Goal: Task Accomplishment & Management: Use online tool/utility

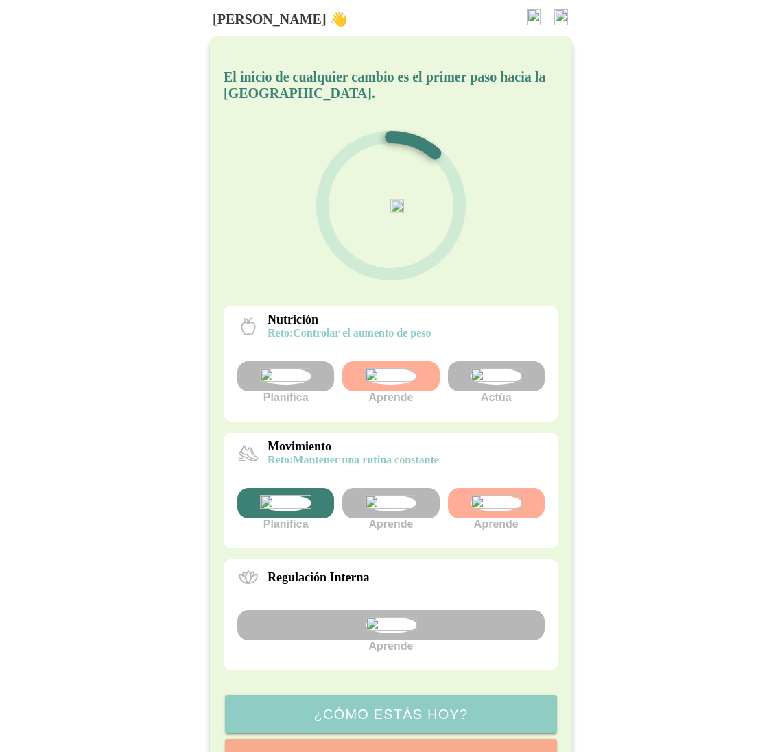
click at [394, 511] on img at bounding box center [390, 503] width 51 height 16
click at [393, 511] on img at bounding box center [390, 503] width 51 height 16
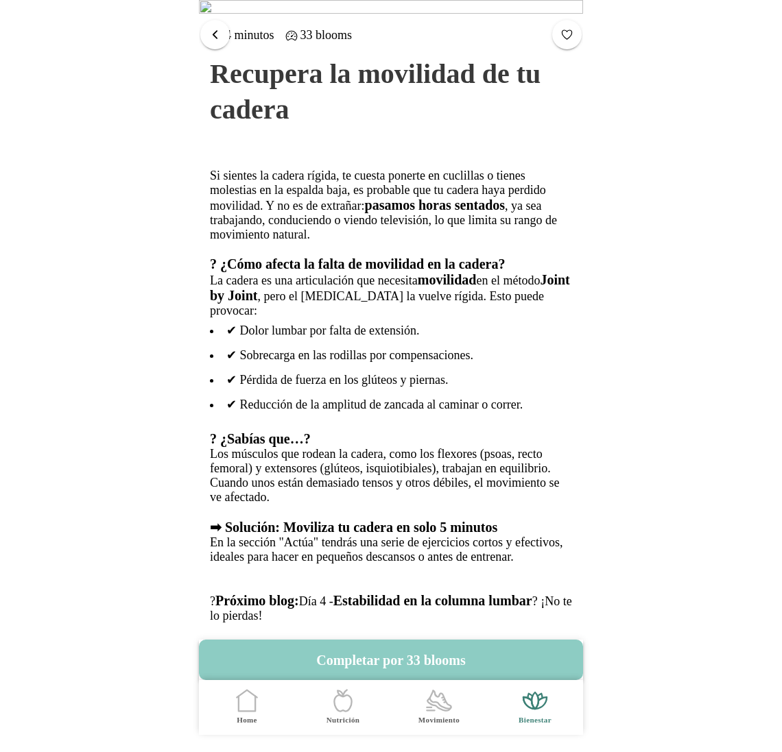
click at [217, 33] on span "button" at bounding box center [214, 33] width 13 height 13
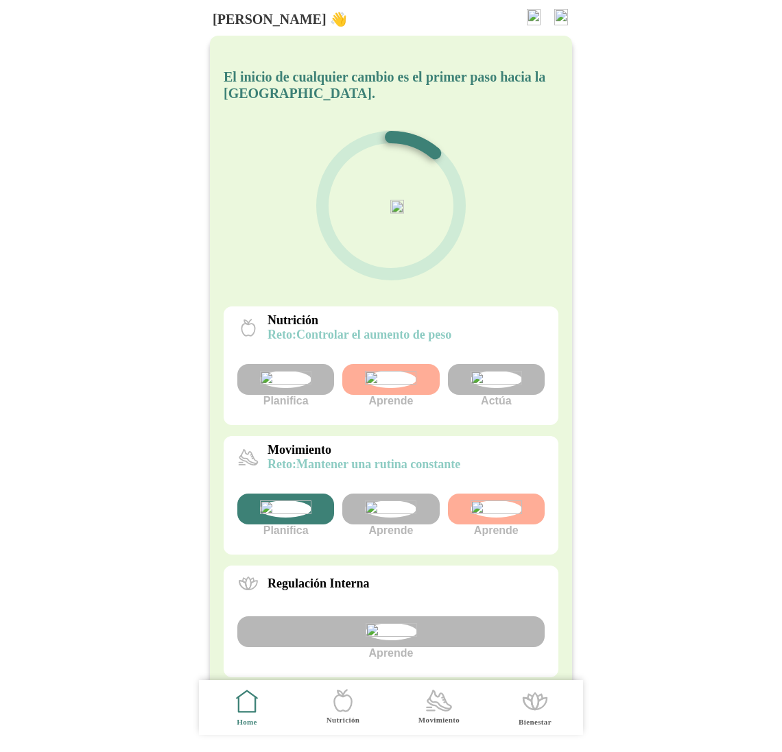
click at [385, 518] on img at bounding box center [390, 509] width 51 height 17
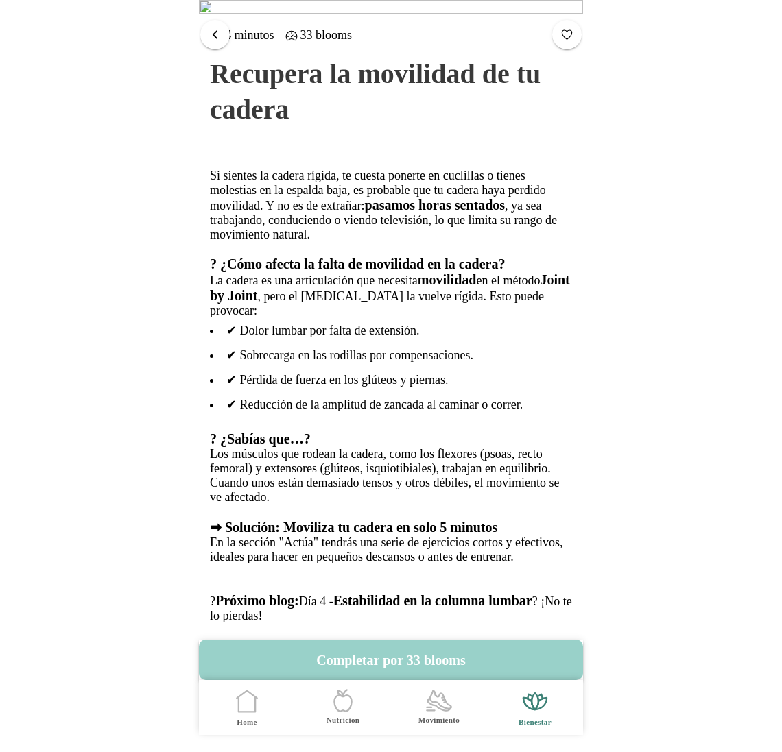
click at [413, 649] on button "Completar por 33 blooms" at bounding box center [391, 660] width 384 height 40
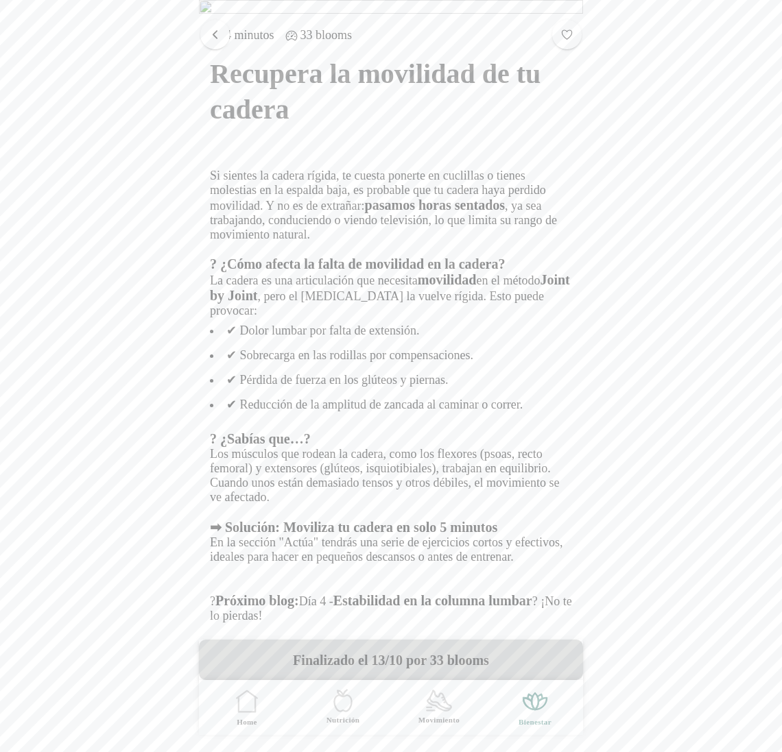
click at [217, 36] on span "button" at bounding box center [214, 33] width 13 height 13
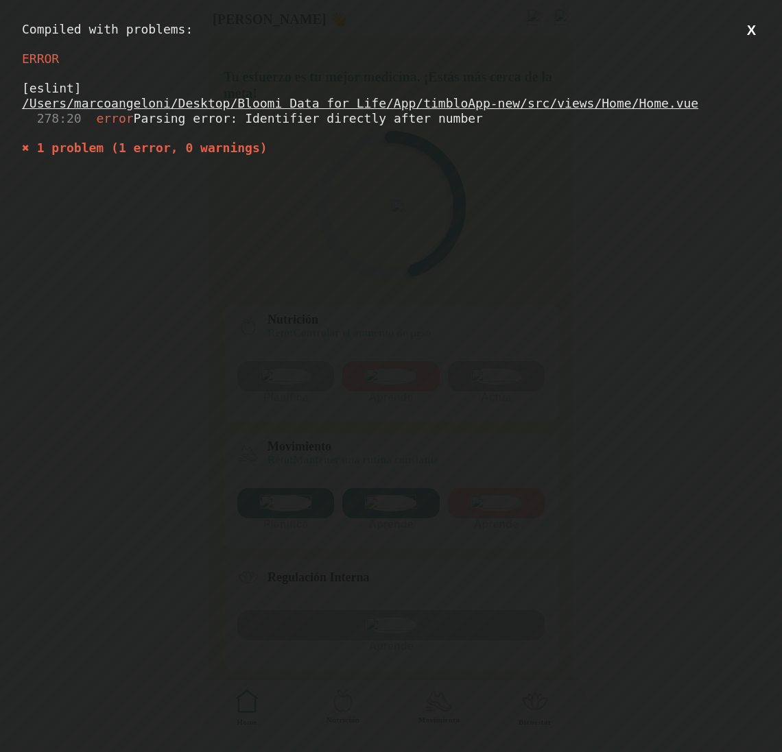
drag, startPoint x: 313, startPoint y: 162, endPoint x: 7, endPoint y: 93, distance: 313.5
click at [7, 93] on div "Compiled with problems: X ERROR [eslint] /Users/marcoangeloni/Desktop/Bloomi Da…" at bounding box center [391, 376] width 782 height 752
copy div "[eslint]"
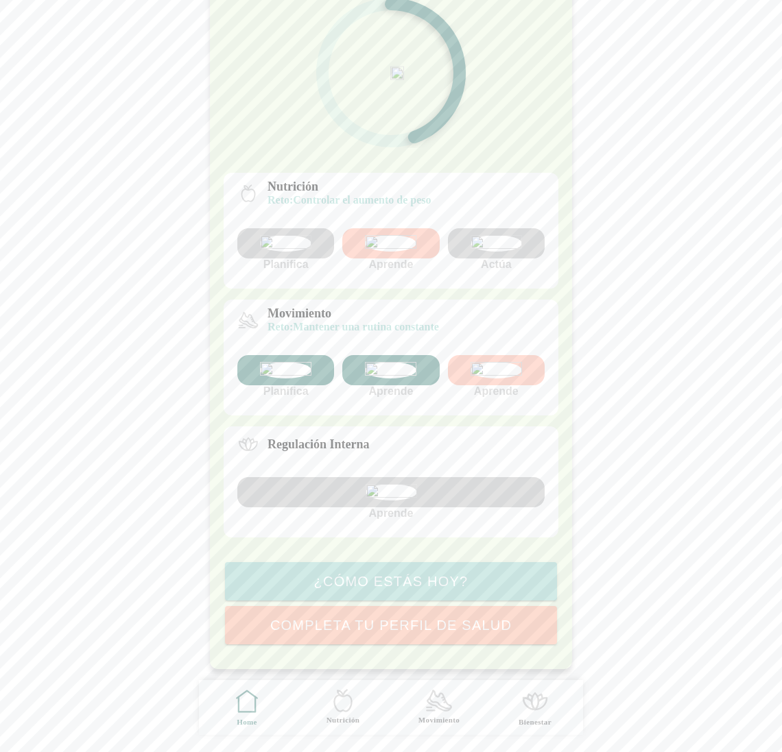
scroll to position [248, 0]
click at [389, 484] on img at bounding box center [390, 492] width 51 height 16
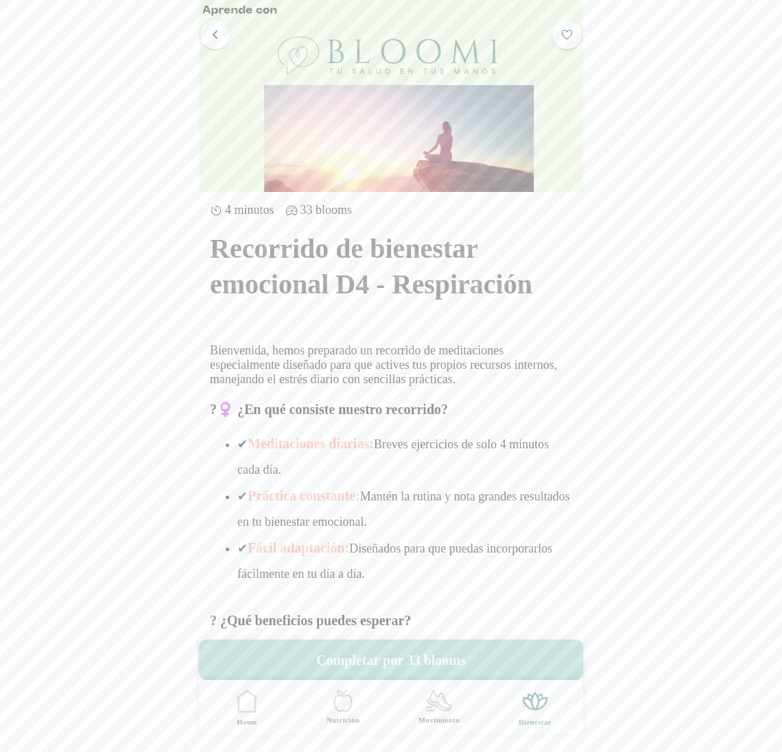
click at [206, 28] on button "button" at bounding box center [214, 33] width 29 height 29
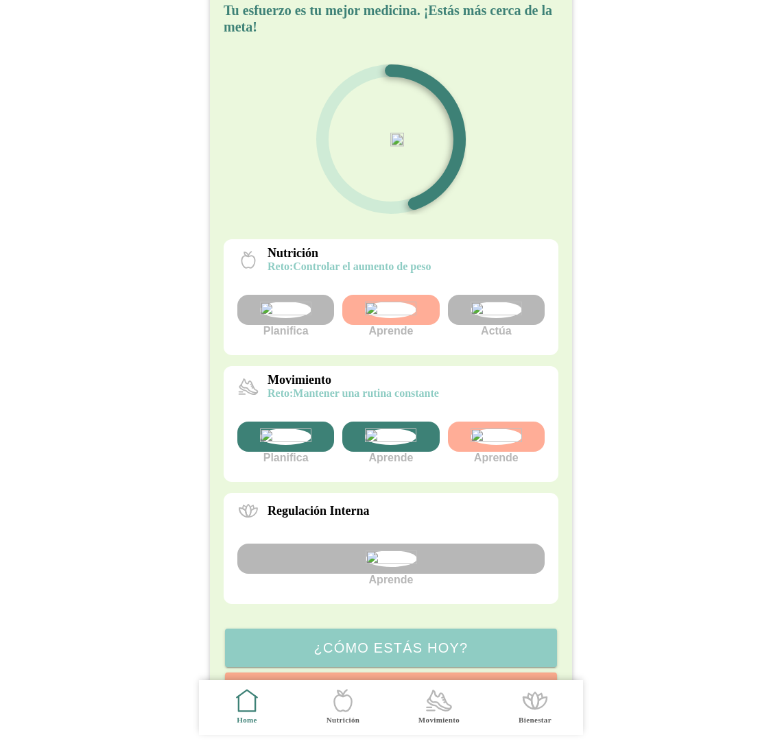
scroll to position [80, 0]
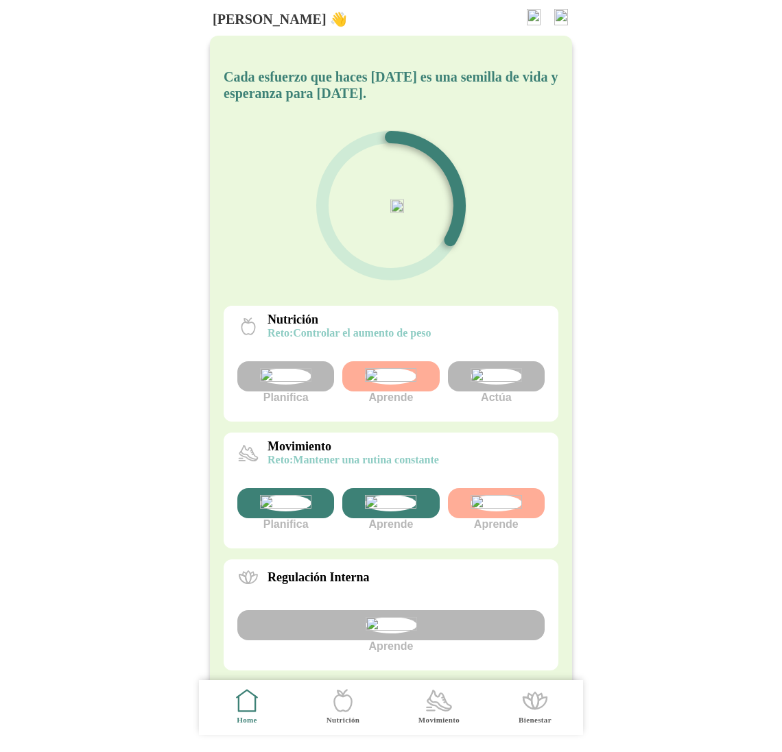
click at [216, 338] on div "Cada esfuerzo que haces hoy es una semilla de vida y esperanza para mañana. Nut…" at bounding box center [391, 419] width 362 height 767
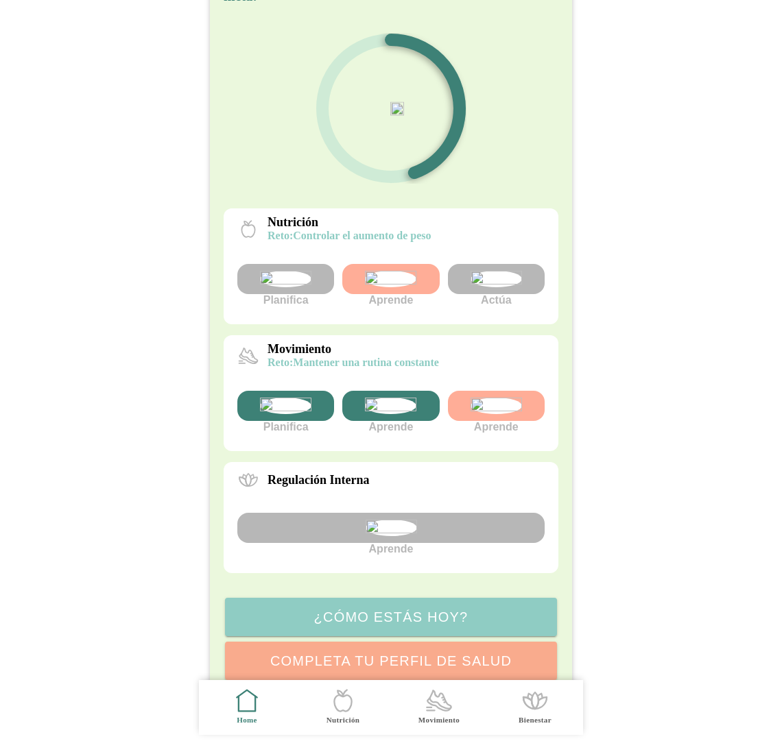
scroll to position [248, 0]
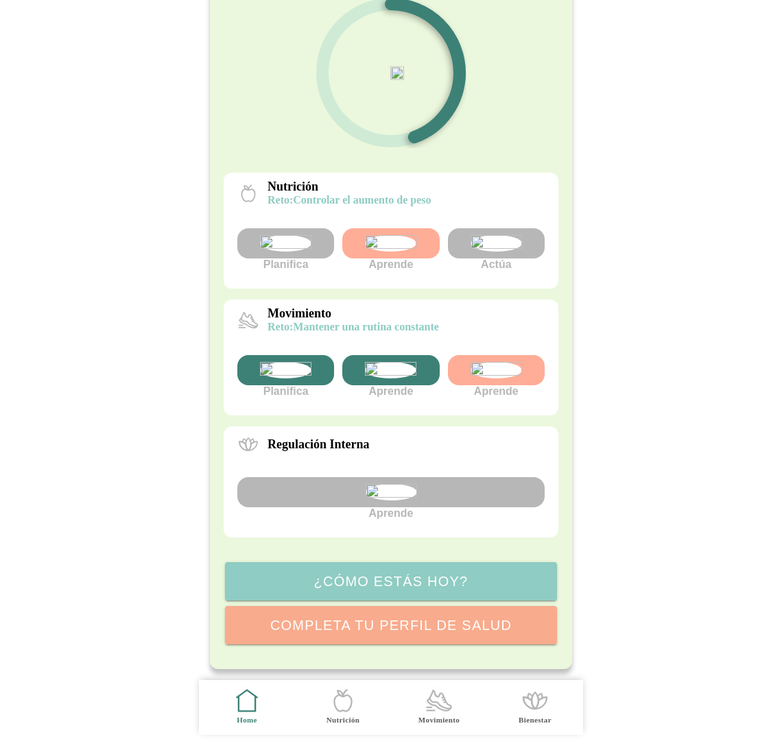
click at [491, 235] on img at bounding box center [495, 243] width 51 height 16
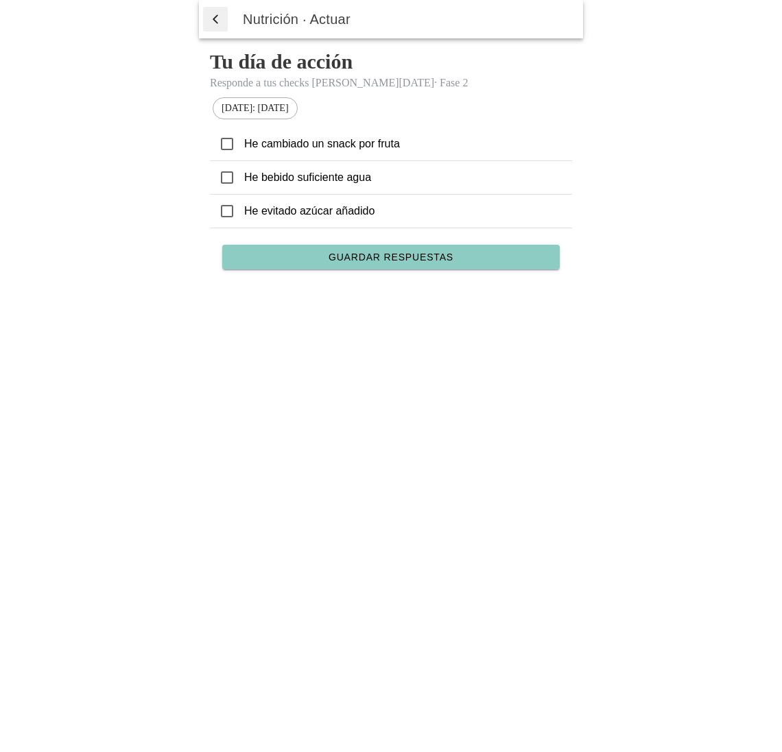
click at [229, 149] on icon at bounding box center [227, 144] width 12 height 12
click at [380, 253] on span "Guardar respuestas" at bounding box center [390, 257] width 125 height 10
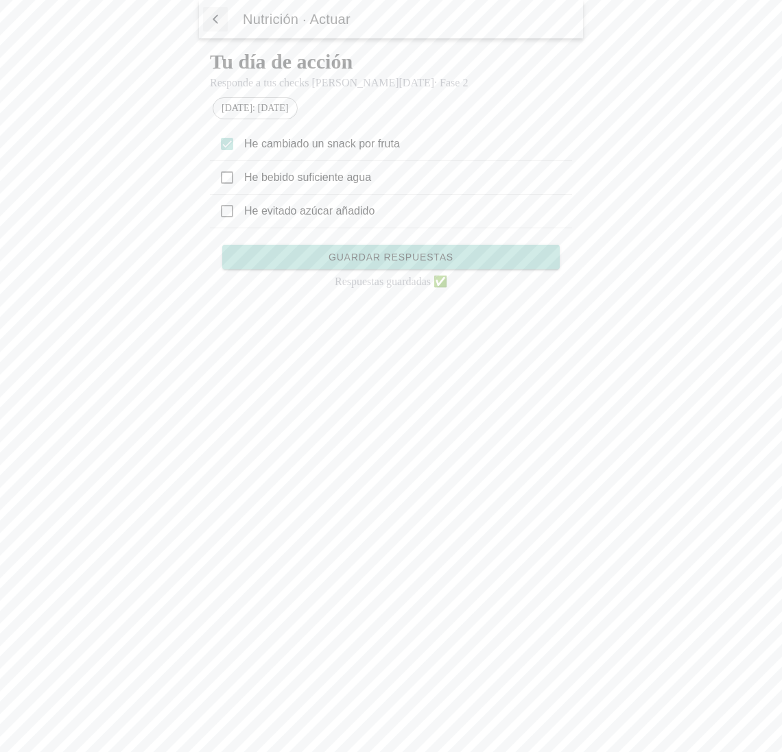
click at [213, 20] on span "button" at bounding box center [215, 19] width 14 height 21
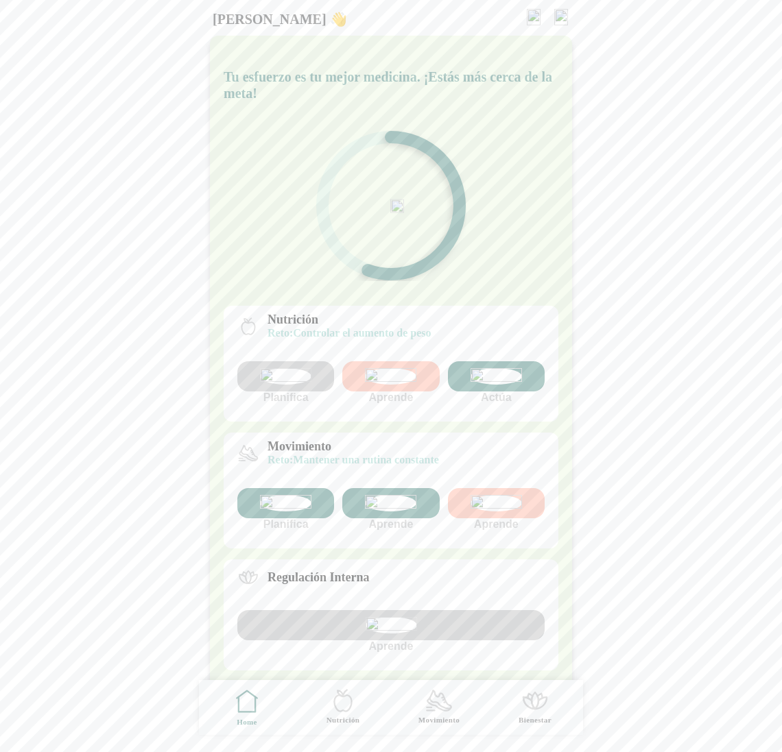
click at [440, 697] on icon ".cls-1 { stroke-width: 0px; } .cls-1, .cls-2 { fill: none; } .cls-2 { stroke-li…" at bounding box center [438, 700] width 29 height 29
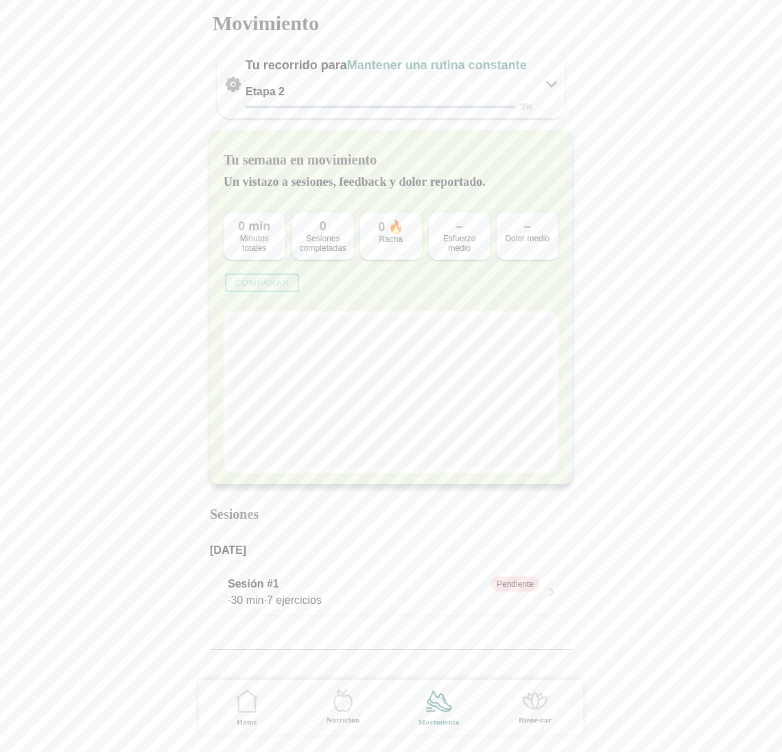
click at [251, 708] on icon ".cls-1 { stroke-width: 0px; } .cls-1, .cls-2 { fill: none; } .cls-2 { stroke-li…" at bounding box center [246, 701] width 29 height 29
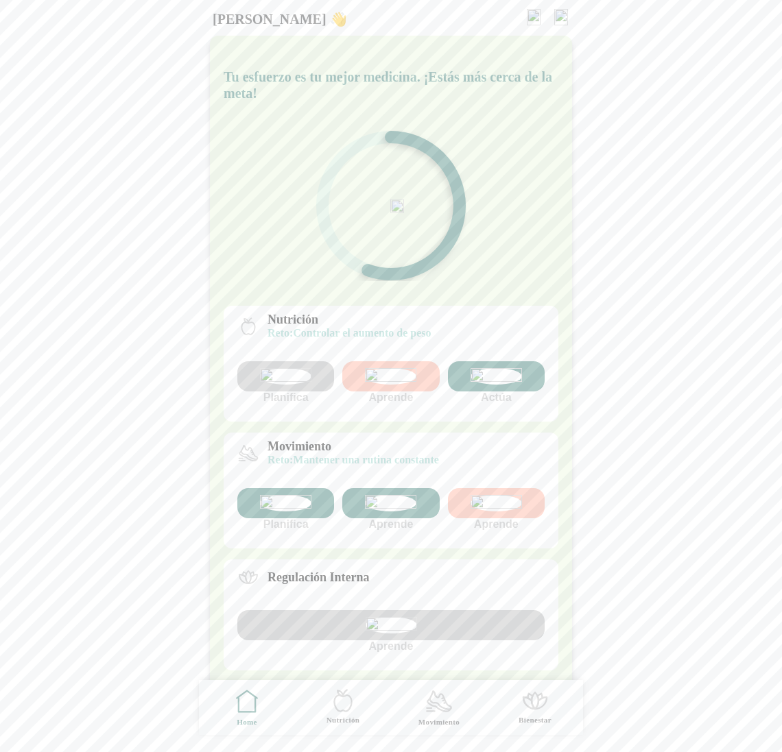
click at [333, 708] on icon ".cls-1 { stroke-width: 0px; } .cls-1, .cls-2 { fill: none; } .cls-2 { stroke-li…" at bounding box center [342, 700] width 29 height 29
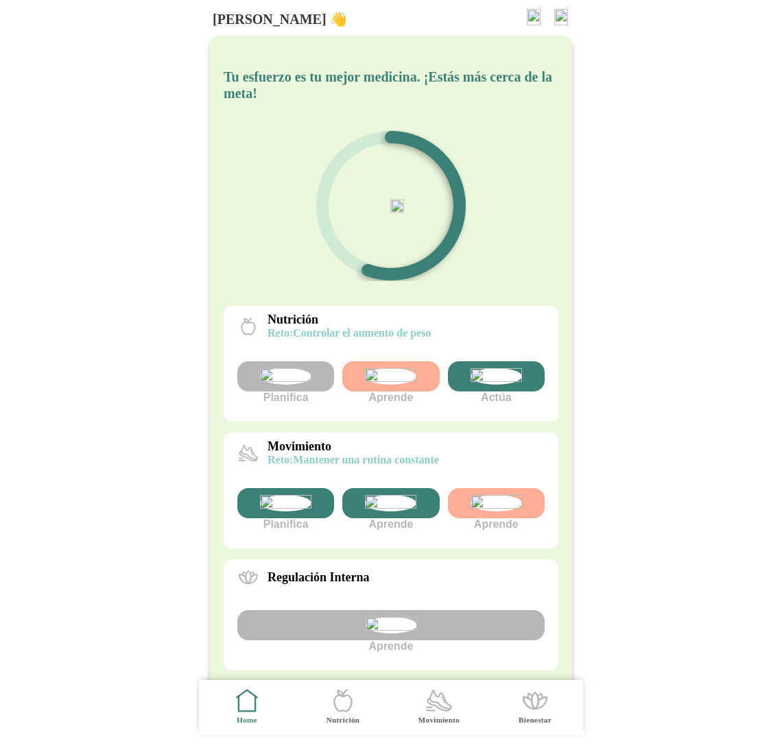
click at [618, 325] on body "Hola cabrera 👋 Tu esfuerzo es tu mejor medicina. ¡Estás más cerca de la meta! N…" at bounding box center [391, 376] width 782 height 752
click at [459, 304] on div "Tu esfuerzo es tu mejor medicina. ¡Estás más cerca de la meta! Nutrición reto: …" at bounding box center [391, 419] width 362 height 767
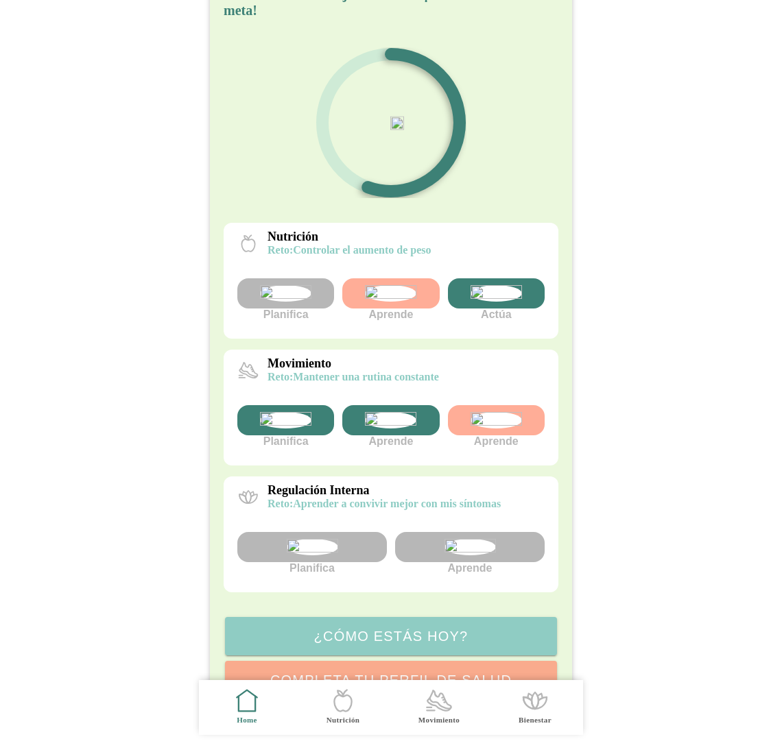
scroll to position [101, 0]
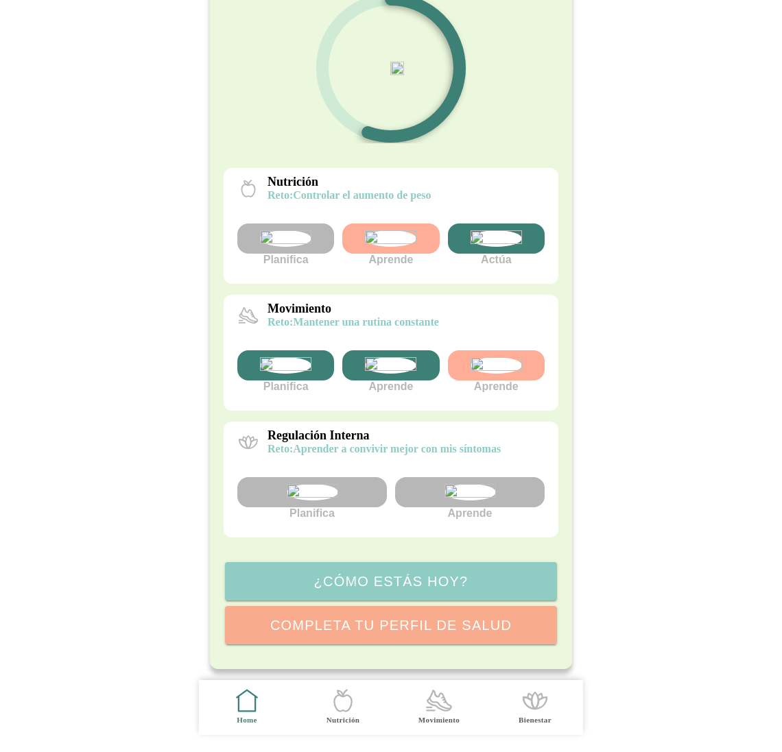
scroll to position [258, 0]
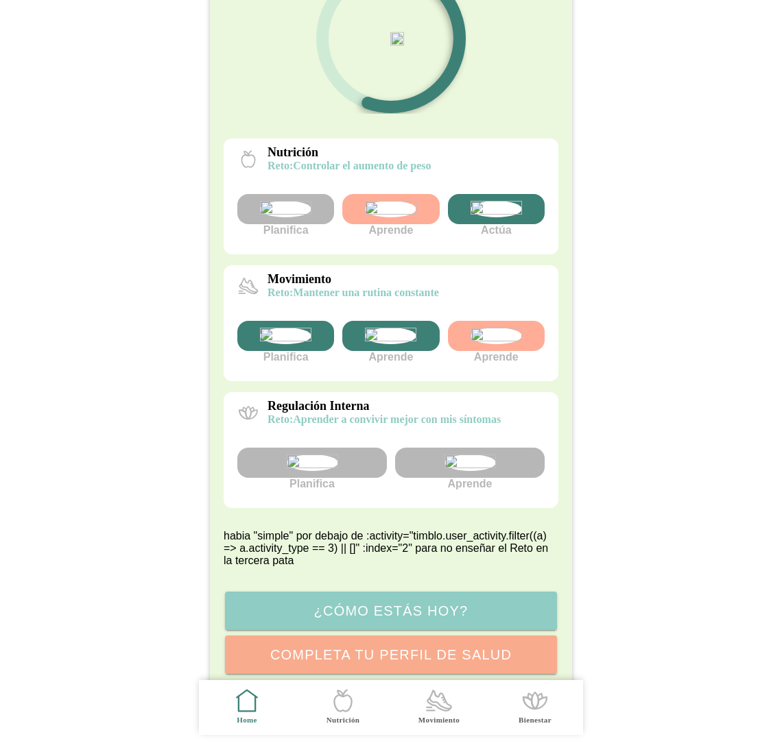
scroll to position [318, 0]
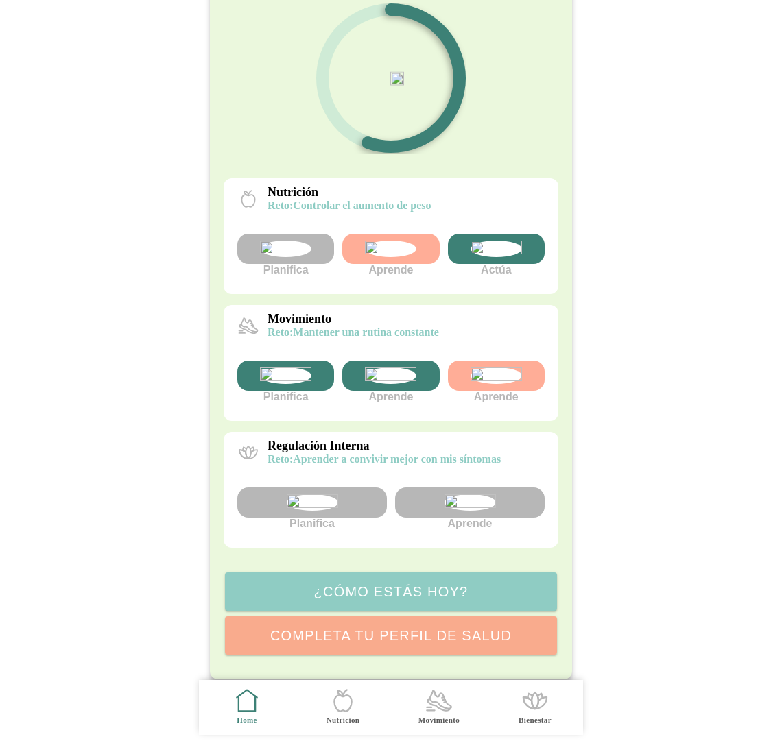
scroll to position [258, 0]
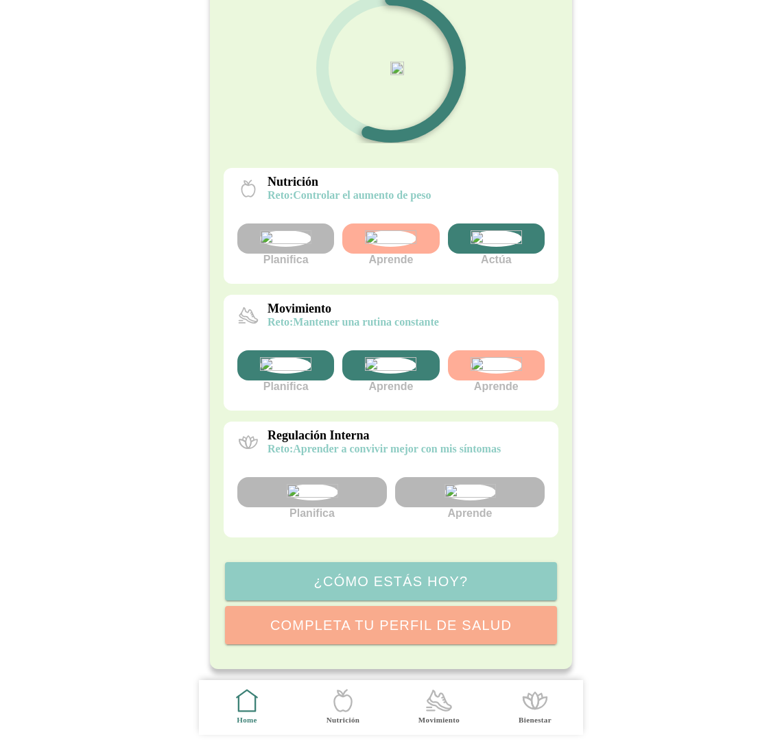
scroll to position [258, 0]
